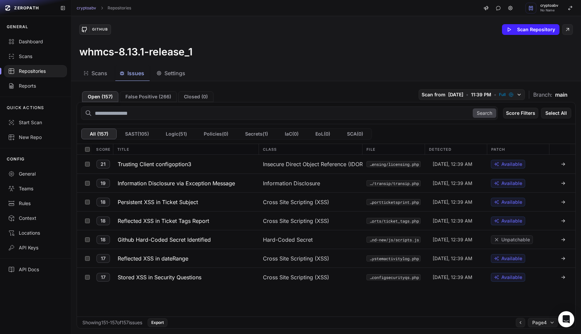
click at [28, 68] on div "Repositories" at bounding box center [35, 71] width 55 height 7
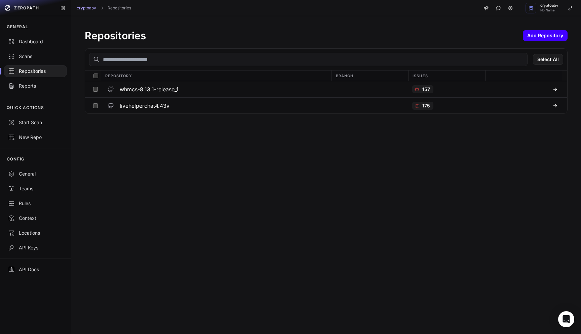
click at [536, 36] on button "Add Repository" at bounding box center [545, 35] width 45 height 11
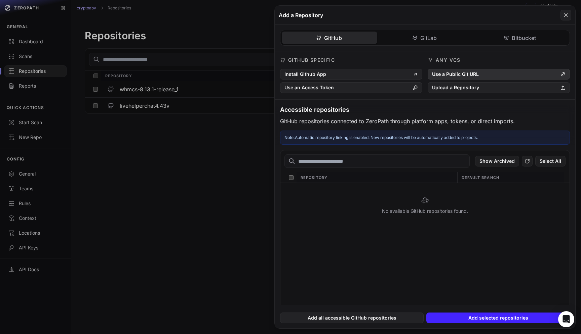
click at [483, 75] on button "Use a Public Git URL" at bounding box center [498, 74] width 142 height 11
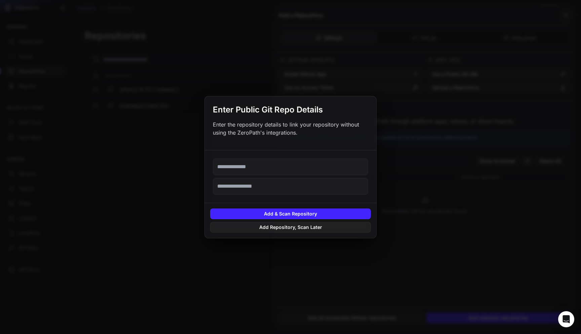
click at [266, 169] on input "text" at bounding box center [290, 167] width 155 height 17
paste input "**********"
type input "**********"
click at [297, 213] on button "Add & Scan Repository" at bounding box center [290, 214] width 161 height 11
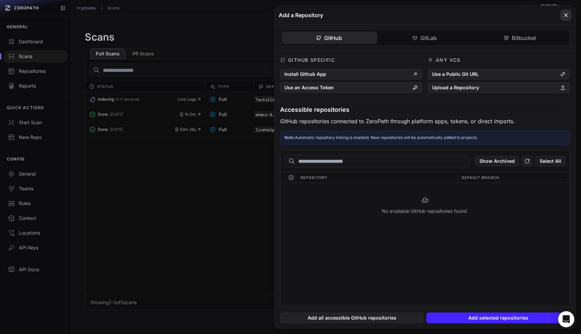
click at [566, 15] on icon at bounding box center [565, 14] width 3 height 3
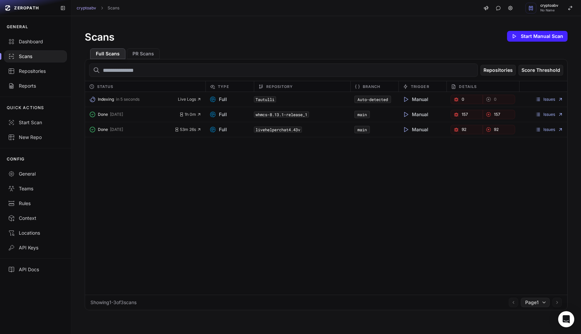
click at [113, 97] on span "Indexing" at bounding box center [106, 99] width 16 height 5
click at [183, 99] on span "Live Logs" at bounding box center [190, 99] width 24 height 5
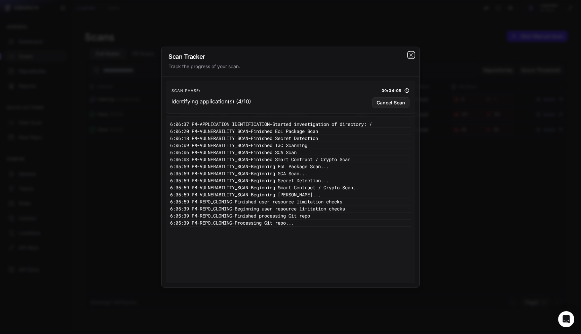
click at [409, 55] on icon "cross 2," at bounding box center [410, 54] width 5 height 5
